Goal: Task Accomplishment & Management: Manage account settings

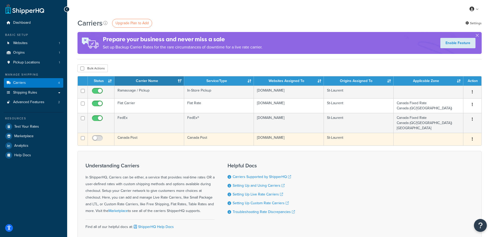
click at [132, 136] on td "Canada Post" at bounding box center [149, 139] width 70 height 13
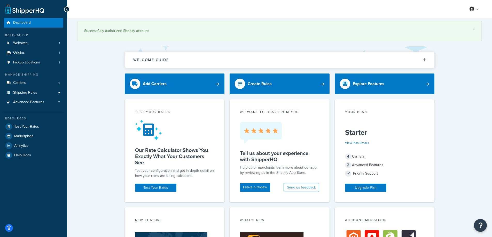
click at [110, 115] on div "× Successfully authorized Shopify account Welcome Guide ShipperHQ: An Overview …" at bounding box center [279, 229] width 425 height 422
click at [41, 92] on link "Shipping Rules" at bounding box center [33, 93] width 59 height 10
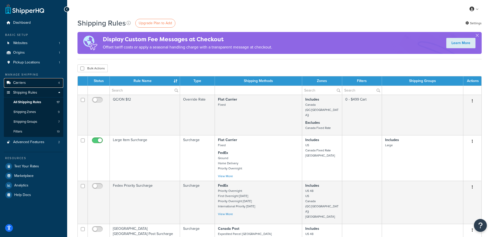
click at [32, 81] on link "Carriers 4" at bounding box center [33, 83] width 59 height 10
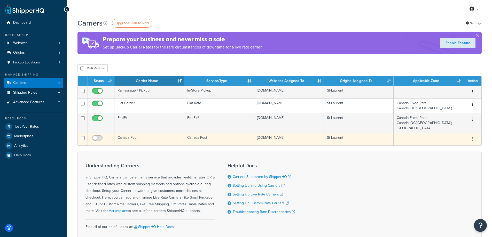
click at [470, 138] on button "button" at bounding box center [472, 139] width 7 height 8
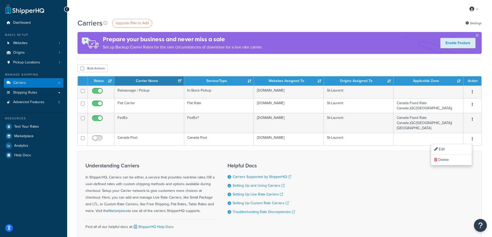
click at [166, 60] on div "Carriers Upgrade Plan to Add Settings Prepare your business and never miss a sa…" at bounding box center [279, 141] width 425 height 246
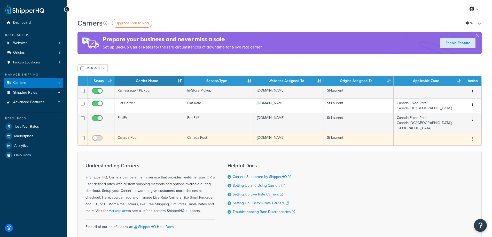
click at [471, 141] on button "button" at bounding box center [472, 139] width 7 height 8
click at [443, 147] on link "Edit" at bounding box center [451, 149] width 41 height 11
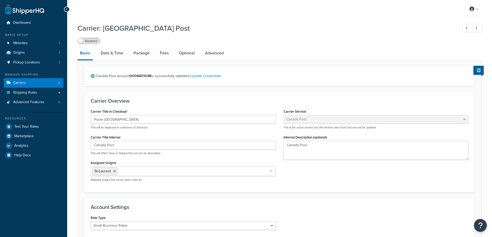
select select "canadaPost"
click at [116, 54] on link "Date & Time" at bounding box center [112, 53] width 28 height 12
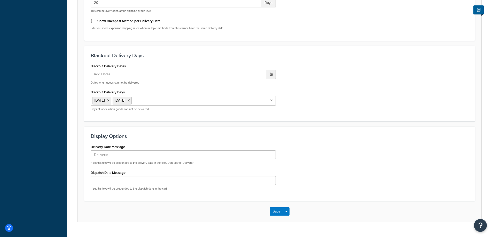
scroll to position [199, 0]
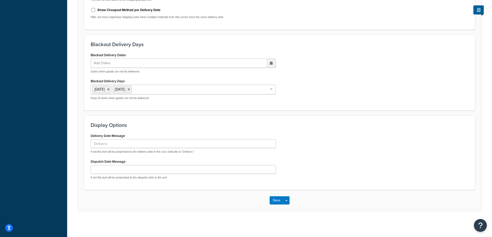
select select "canadaPost"
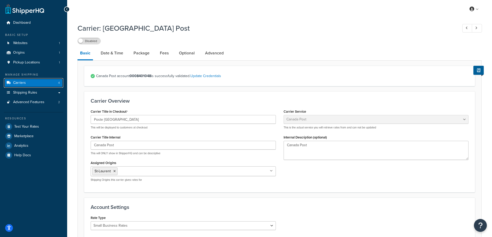
click at [43, 82] on link "Carriers 4" at bounding box center [33, 83] width 59 height 10
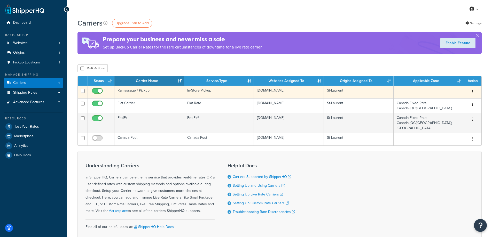
click at [474, 90] on button "button" at bounding box center [472, 92] width 7 height 8
click at [451, 100] on link "Edit" at bounding box center [451, 102] width 41 height 11
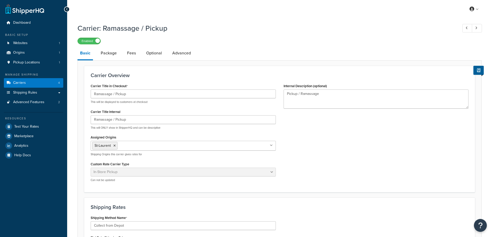
select select "pickup"
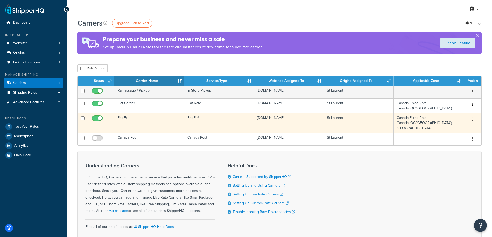
click at [472, 118] on button "button" at bounding box center [472, 119] width 7 height 8
click at [444, 131] on link "Edit" at bounding box center [451, 129] width 41 height 11
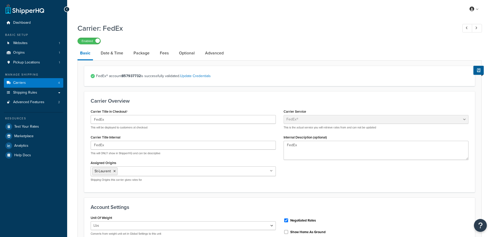
select select "fedEx"
select select "REGULAR_PICKUP"
select select "YOUR_PACKAGING"
click at [117, 56] on link "Date & Time" at bounding box center [112, 53] width 28 height 12
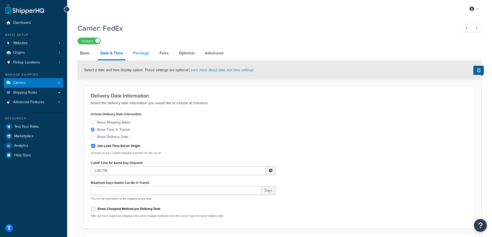
click at [134, 52] on link "Package" at bounding box center [141, 53] width 21 height 12
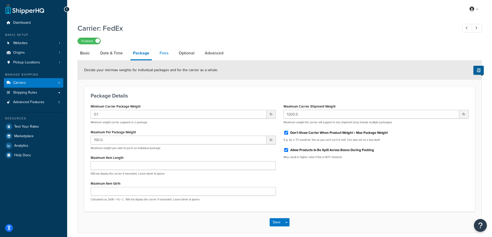
click at [165, 55] on link "Fees" at bounding box center [164, 53] width 14 height 12
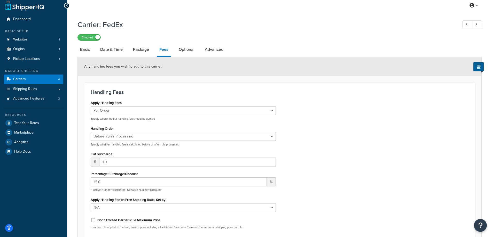
scroll to position [3, 0]
click at [184, 50] on link "Optional" at bounding box center [186, 50] width 21 height 12
select select "business"
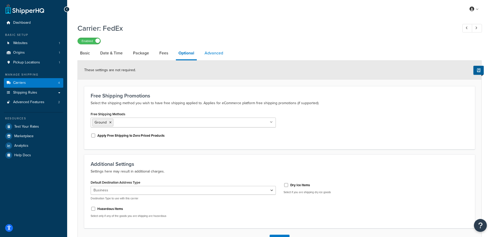
click at [215, 53] on link "Advanced" at bounding box center [214, 53] width 24 height 12
select select "false"
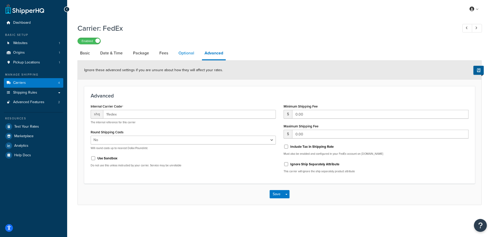
select select "business"
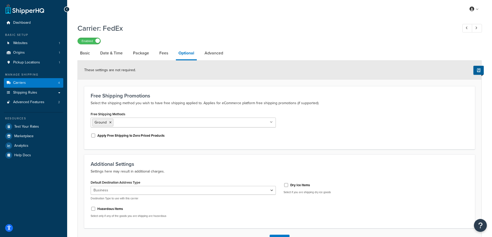
scroll to position [3, 0]
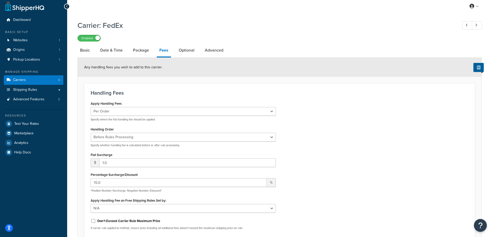
drag, startPoint x: 186, startPoint y: 48, endPoint x: 173, endPoint y: 50, distance: 12.8
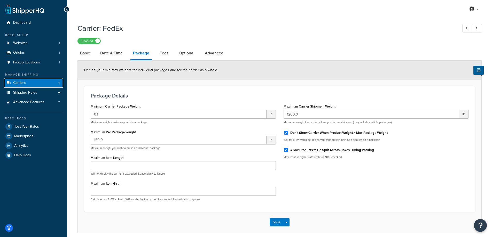
click at [24, 81] on span "Carriers" at bounding box center [19, 83] width 13 height 4
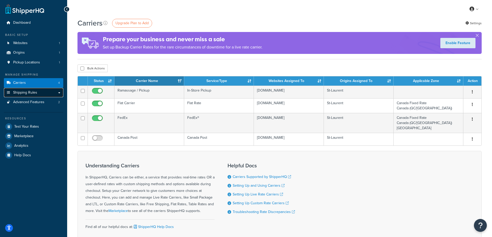
click at [38, 93] on link "Shipping Rules" at bounding box center [33, 93] width 59 height 10
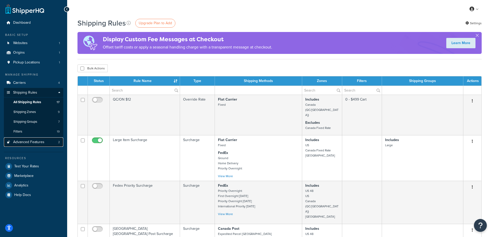
click at [31, 141] on span "Advanced Features" at bounding box center [28, 142] width 31 height 4
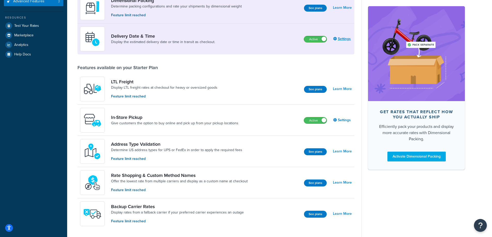
scroll to position [101, 0]
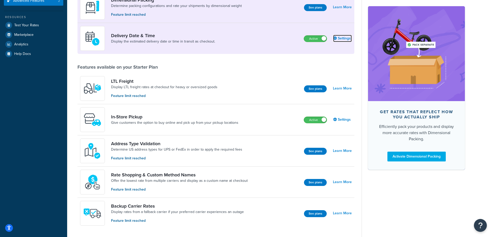
click at [342, 36] on link "Settings" at bounding box center [342, 38] width 19 height 7
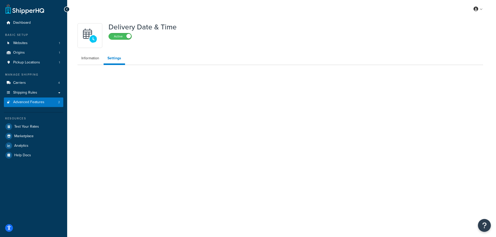
select select "false"
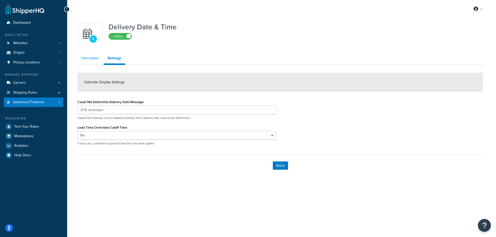
click at [94, 58] on link "Information" at bounding box center [90, 58] width 26 height 10
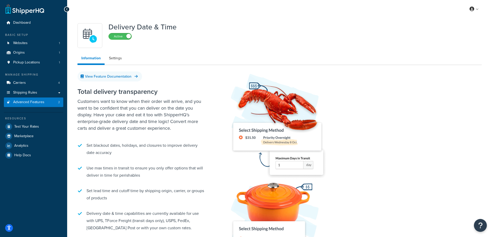
select select "false"
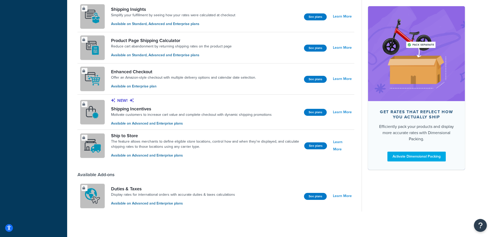
scroll to position [349, 0]
